Goal: Transaction & Acquisition: Purchase product/service

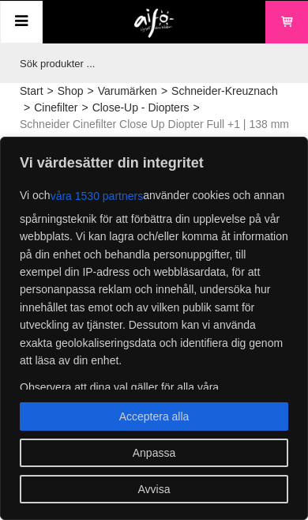
click at [157, 456] on button "Anpassa" at bounding box center [154, 453] width 269 height 28
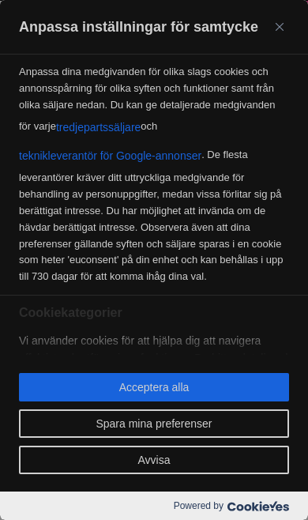
click at [274, 43] on div "Anpassa inställningar för samtycke" at bounding box center [154, 27] width 308 height 55
click at [282, 24] on img "Stänga" at bounding box center [280, 27] width 8 height 8
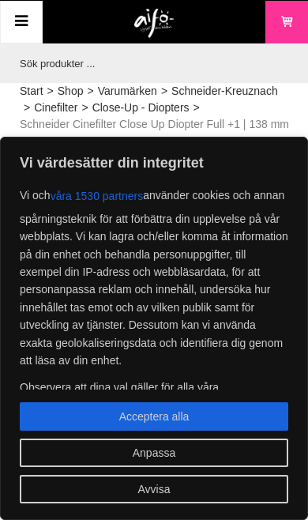
click at [185, 494] on button "Avvisa" at bounding box center [154, 489] width 269 height 28
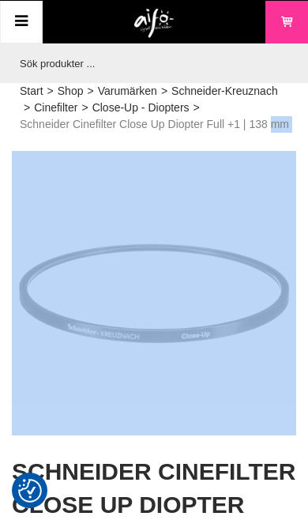
scroll to position [0, 1]
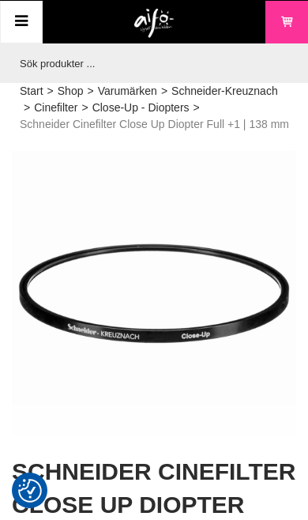
scroll to position [0, 1]
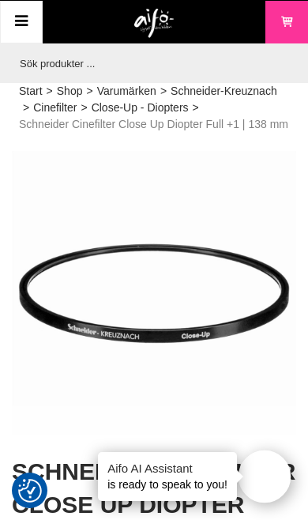
click at [17, 1] on link "Meny" at bounding box center [21, 22] width 43 height 43
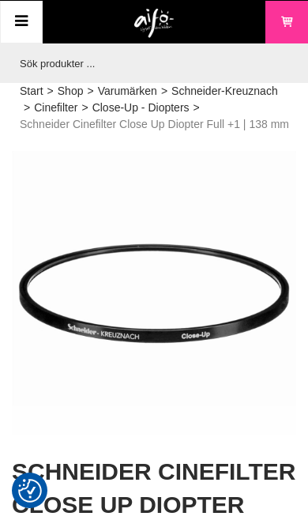
scroll to position [0, 1]
